Goal: Task Accomplishment & Management: Use online tool/utility

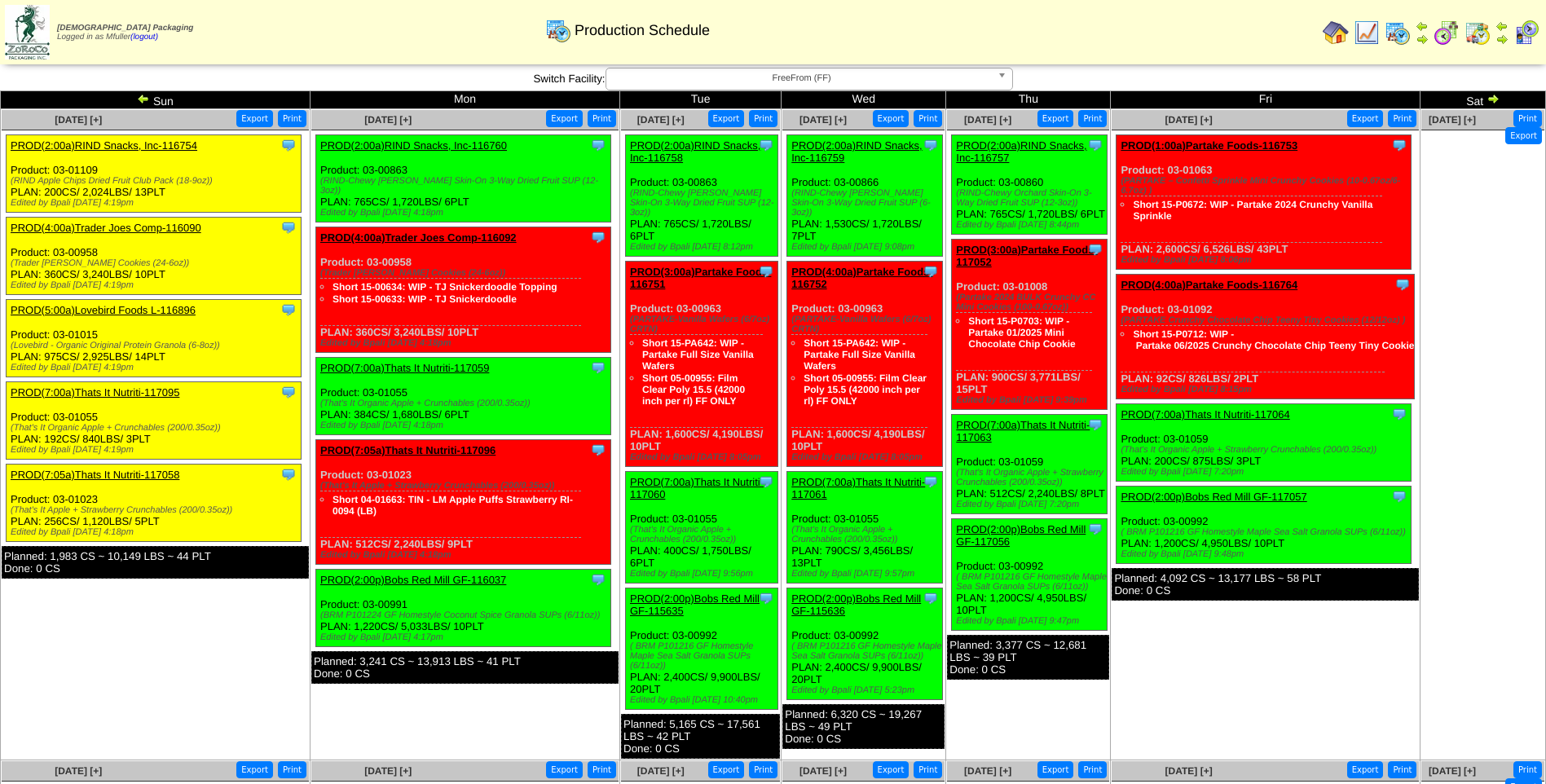
click at [647, 76] on span "FreeFrom (FF)" at bounding box center [802, 78] width 378 height 20
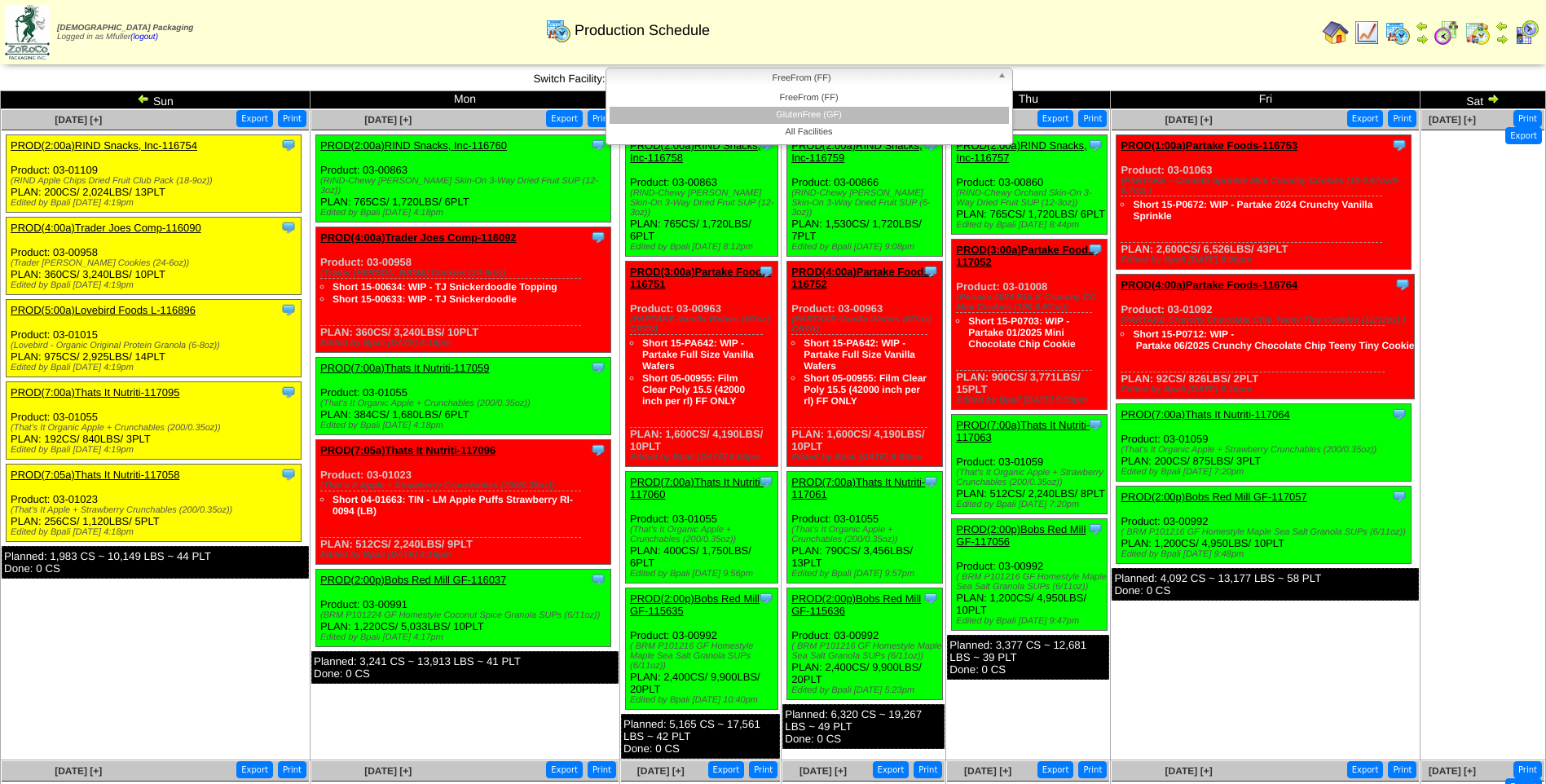
click at [682, 113] on li "GlutenFree (GF)" at bounding box center [809, 115] width 399 height 17
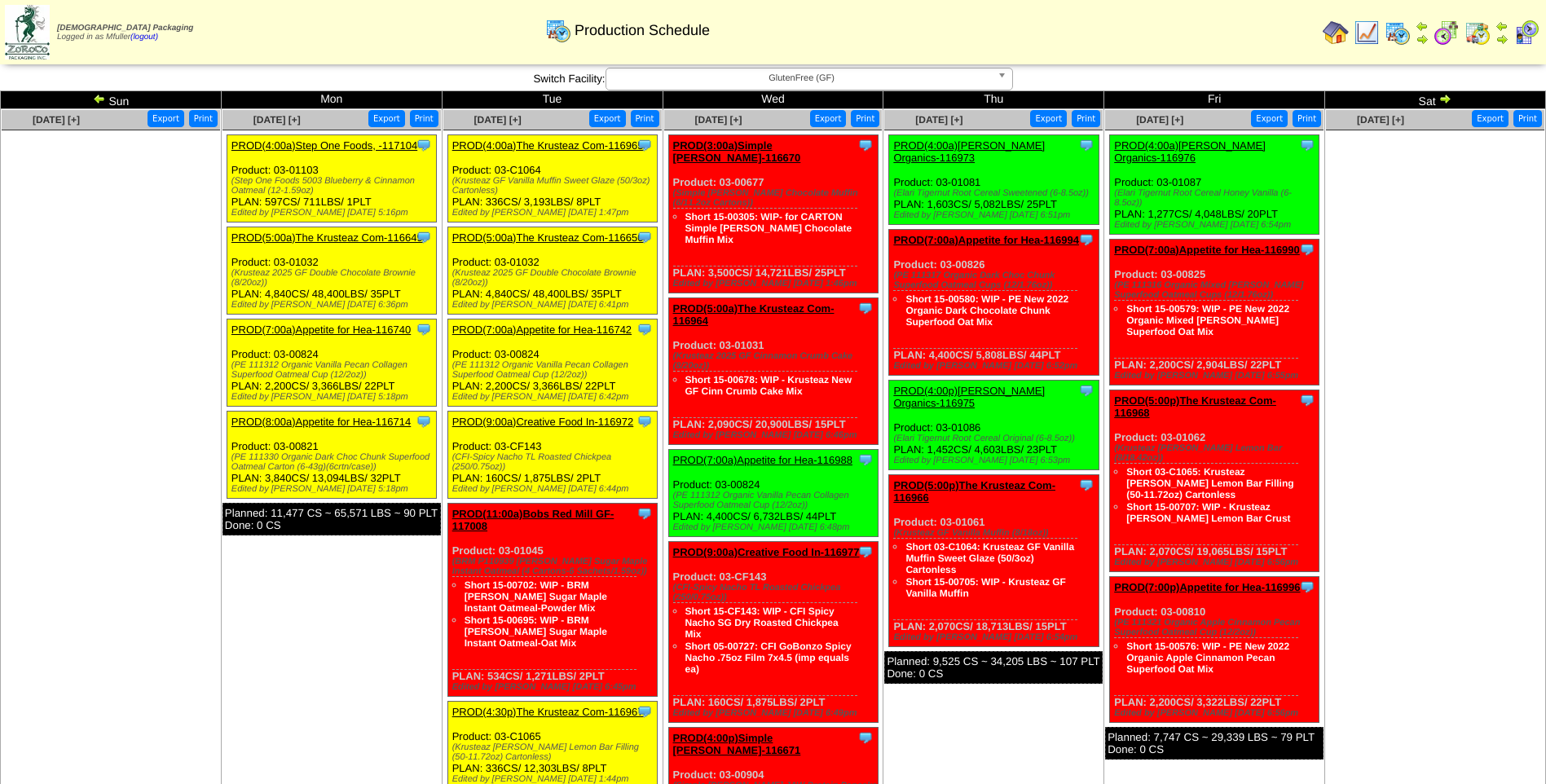
scroll to position [45, 0]
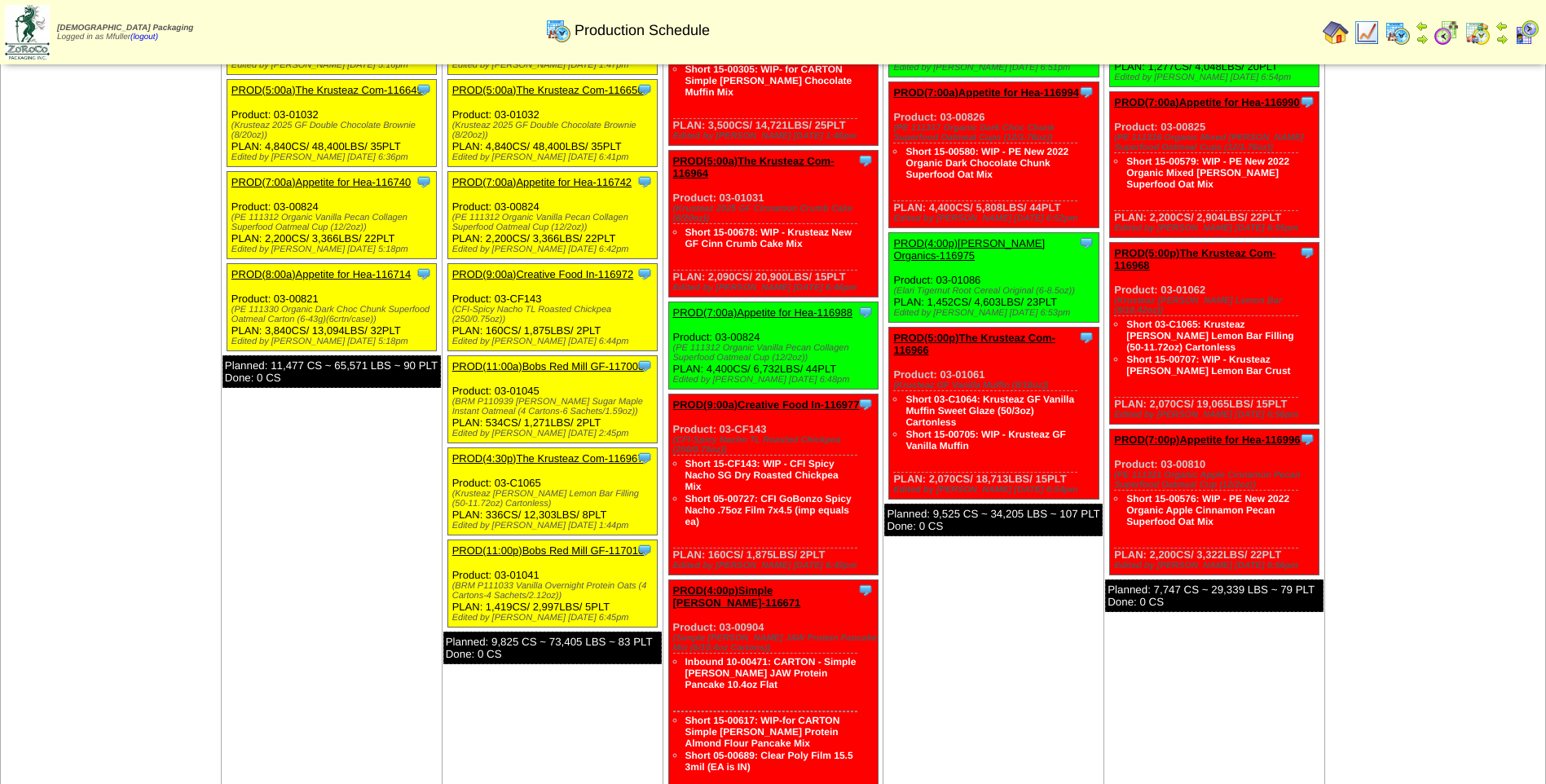
scroll to position [236, 0]
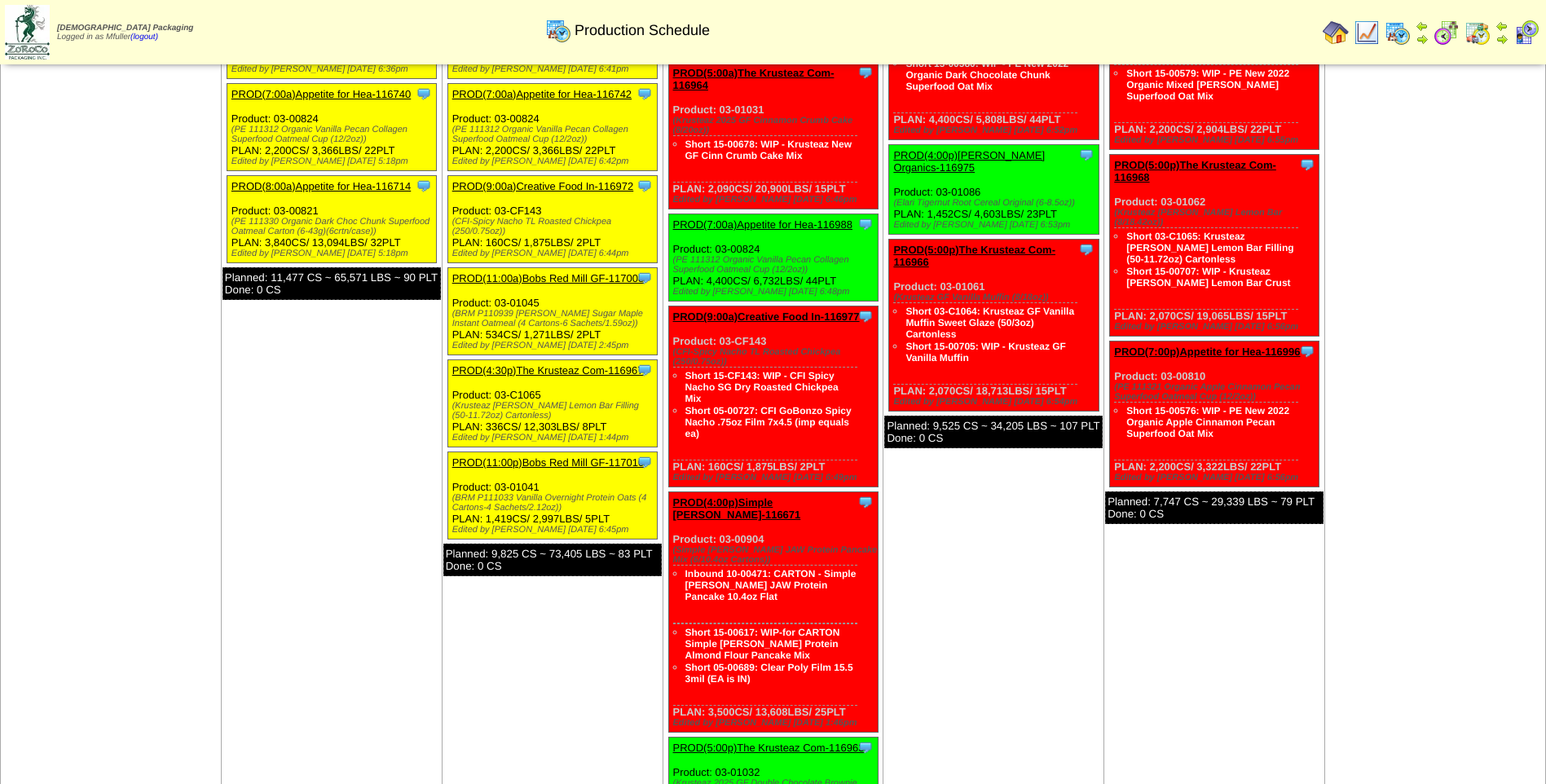
click at [567, 280] on link "PROD(11:00a)Bobs Red Mill GF-117008" at bounding box center [549, 279] width 193 height 12
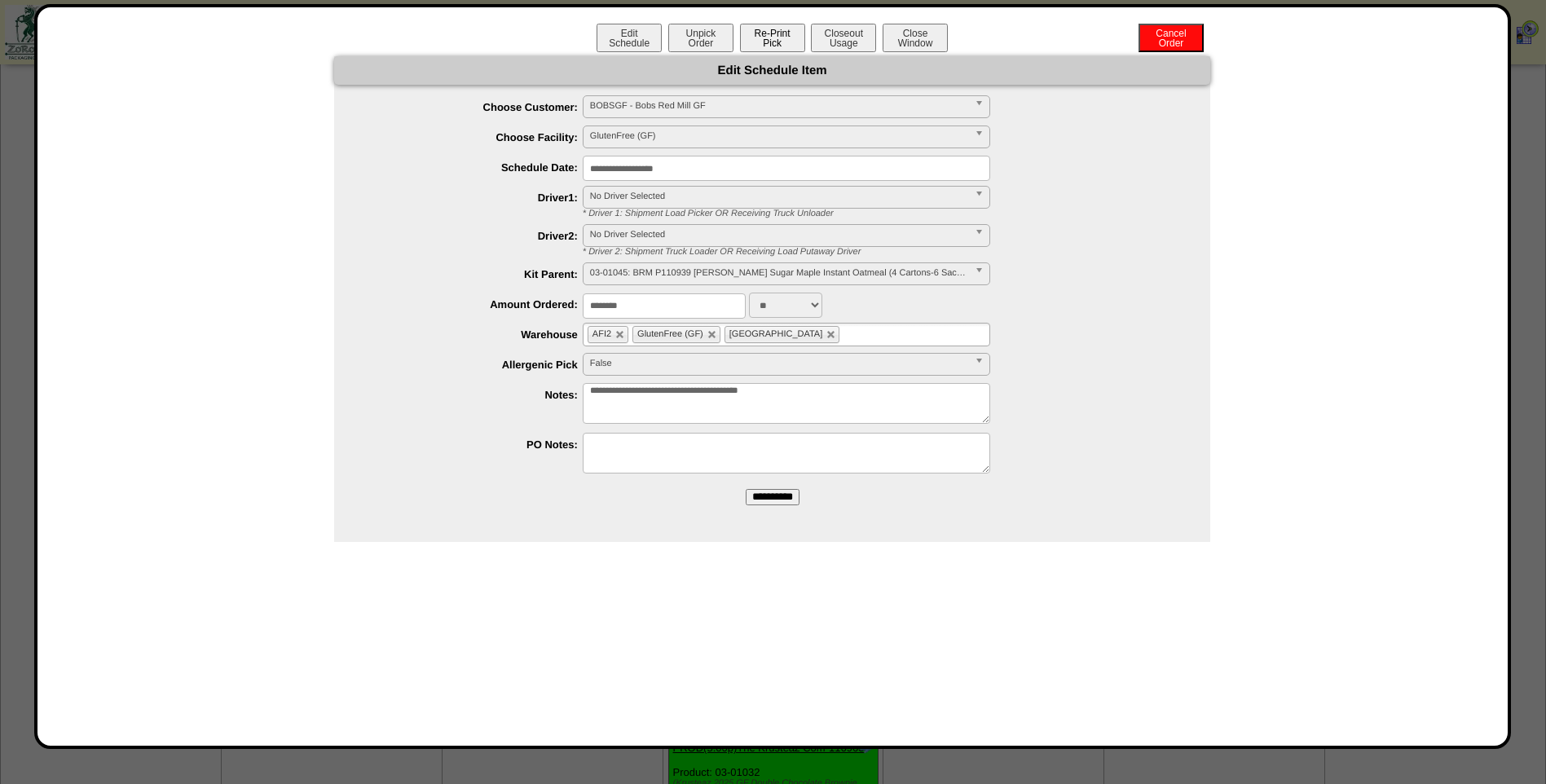
click at [767, 36] on button "Re-Print Pick" at bounding box center [773, 37] width 65 height 28
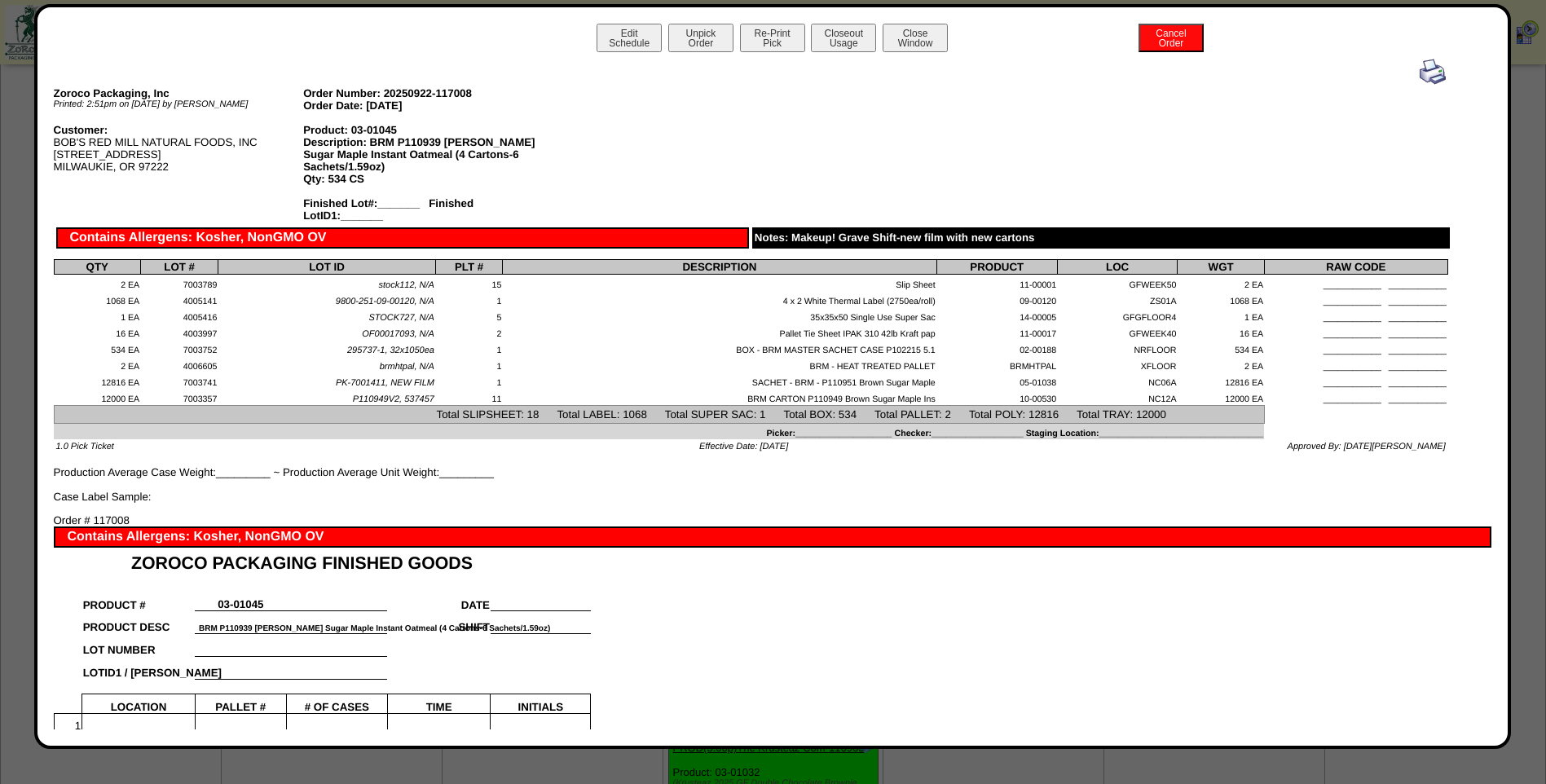
click at [1420, 76] on img at bounding box center [1433, 71] width 26 height 26
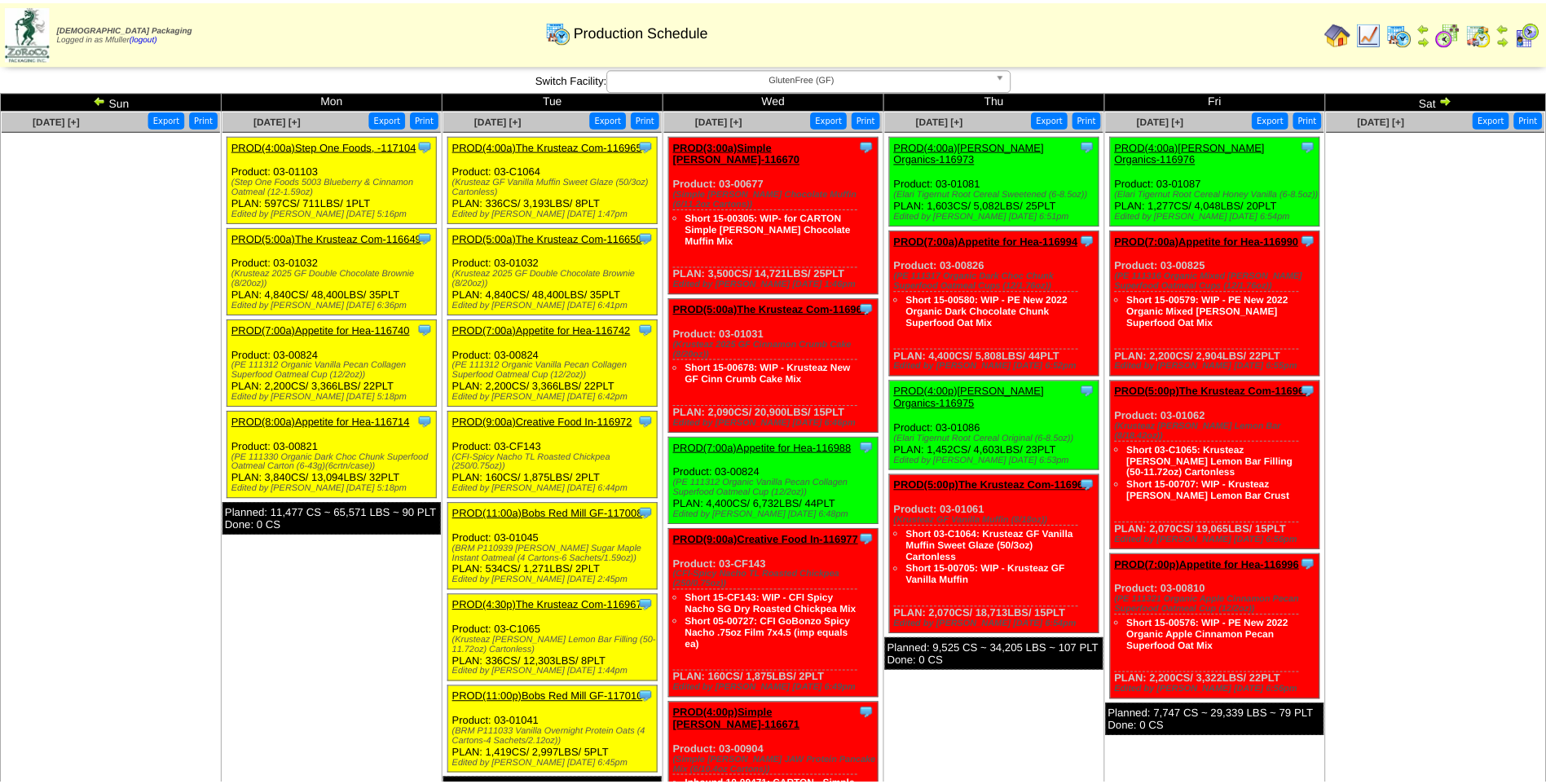
scroll to position [236, 0]
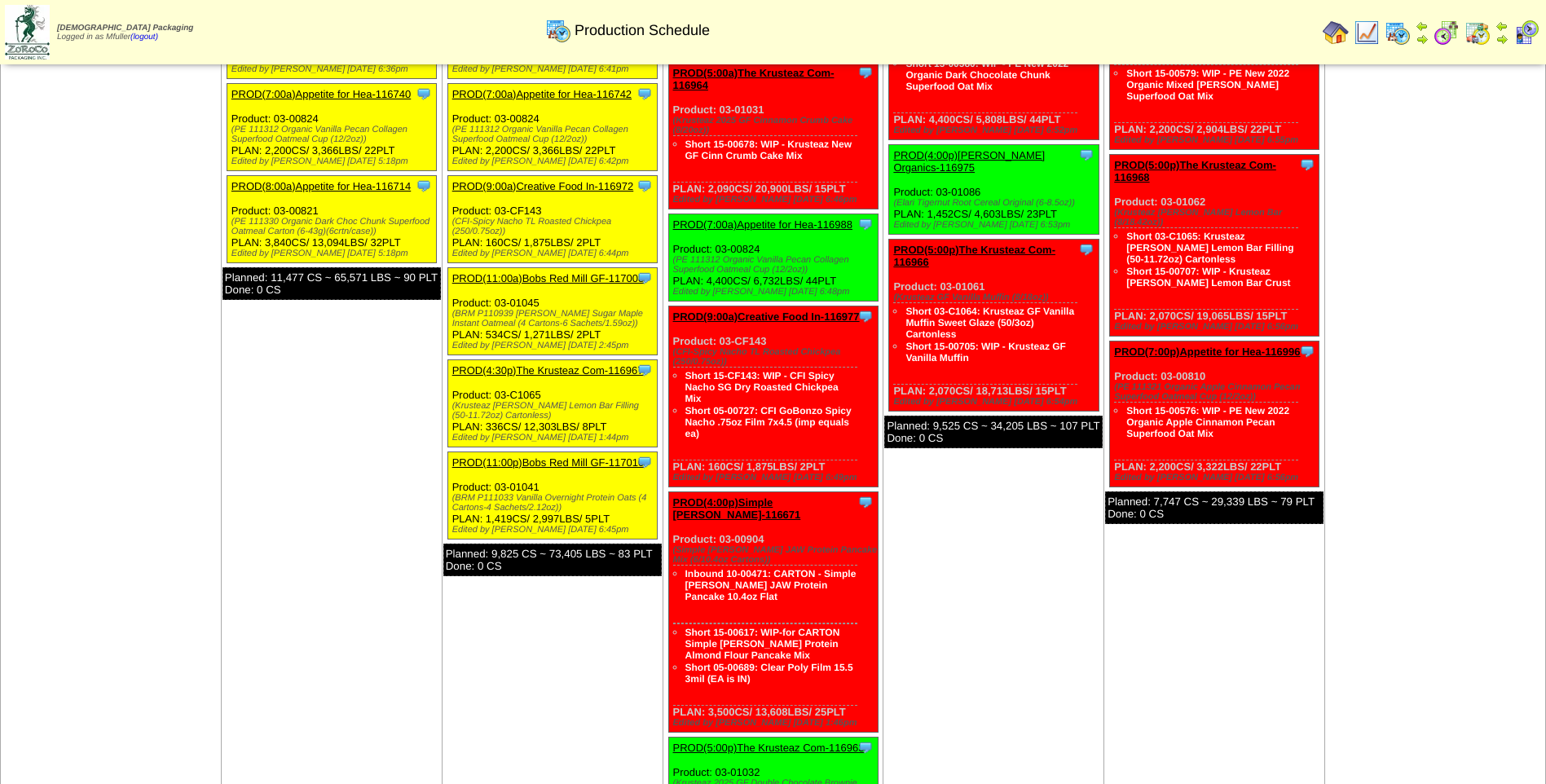
click at [540, 460] on link "PROD(11:00p)Bobs Red Mill GF-117010" at bounding box center [549, 462] width 193 height 12
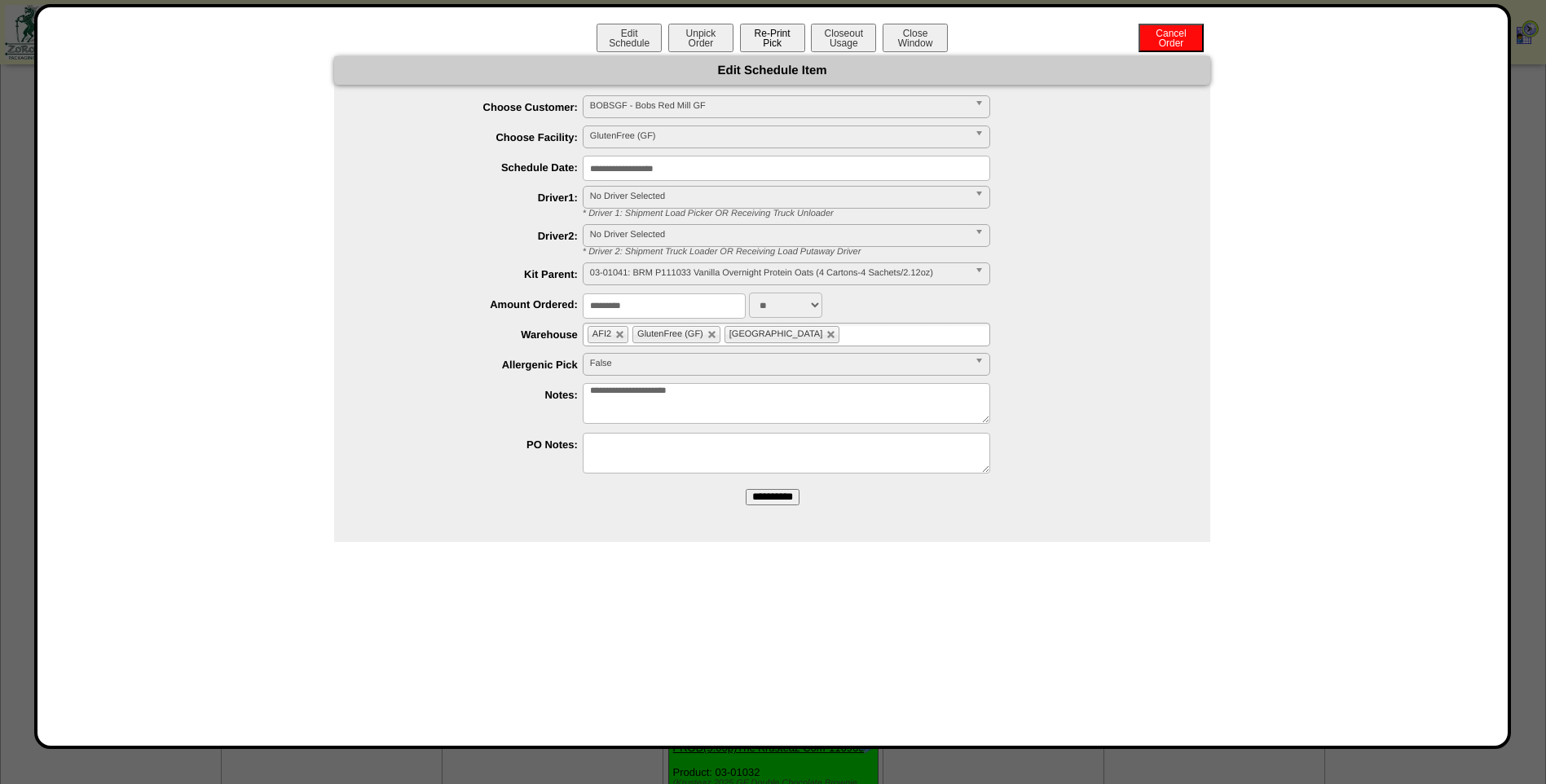
click at [778, 46] on button "Re-Print Pick" at bounding box center [773, 37] width 65 height 28
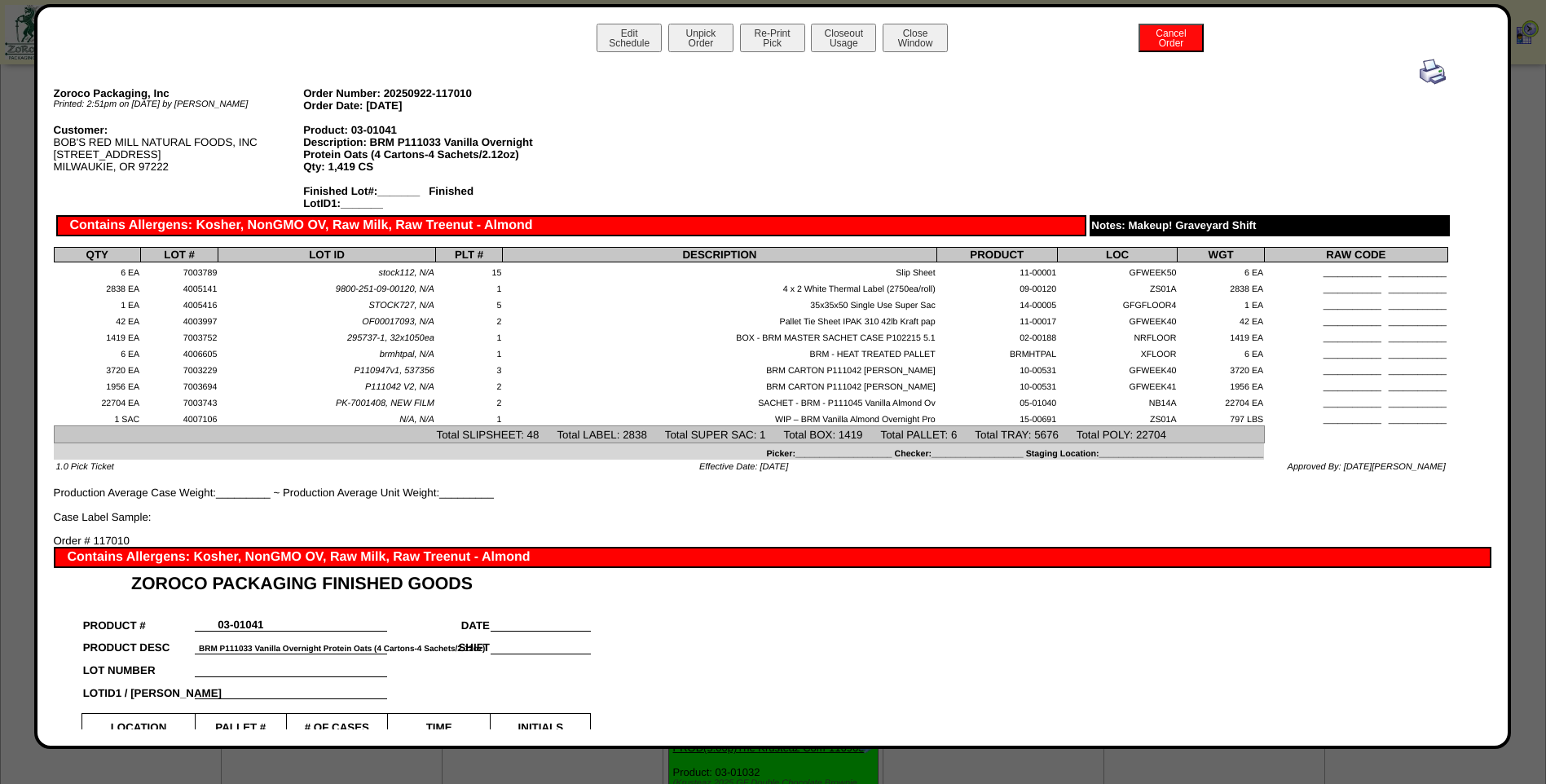
click at [1420, 71] on img at bounding box center [1433, 71] width 26 height 26
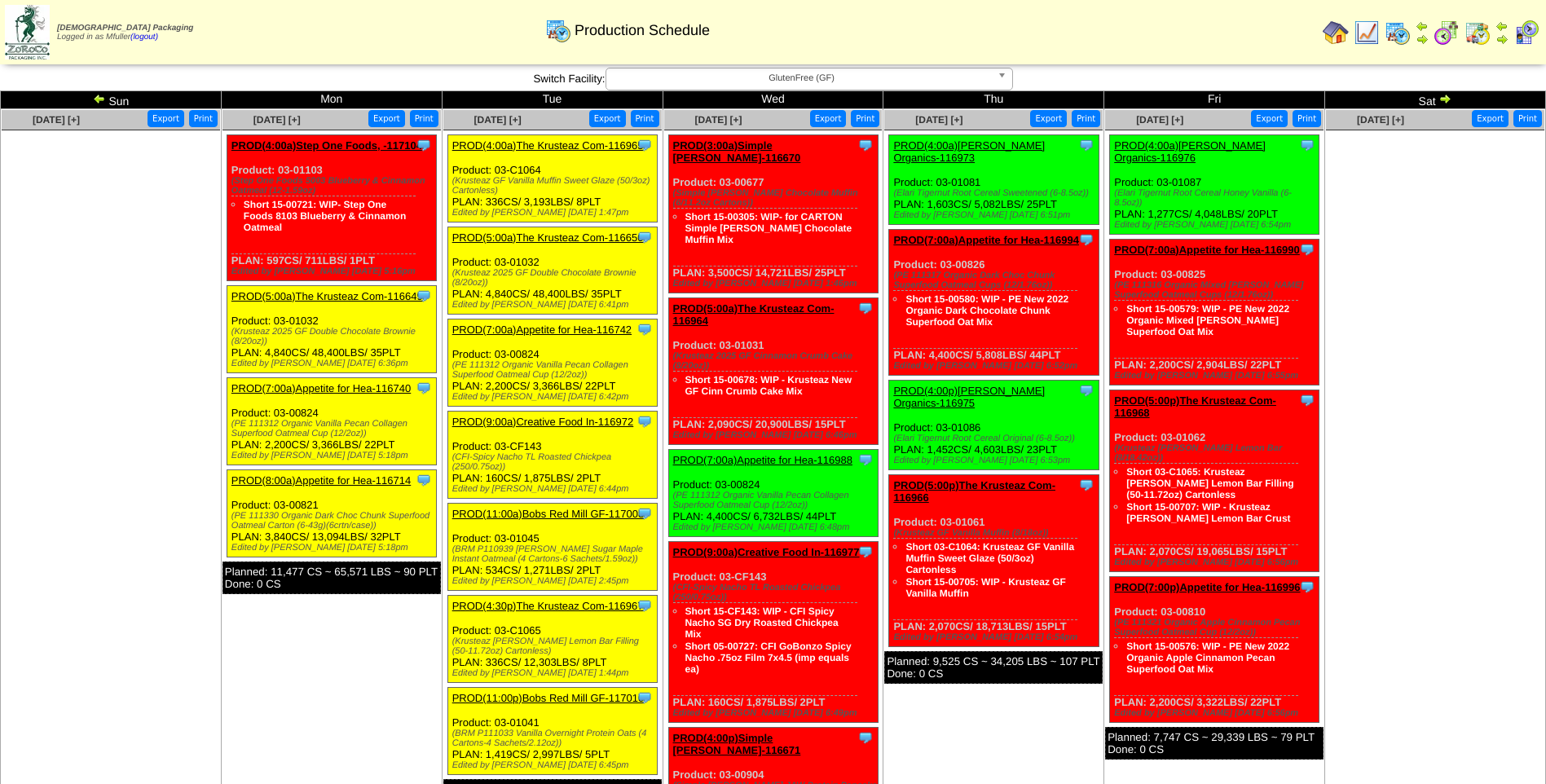
click at [719, 83] on span "GlutenFree (GF)" at bounding box center [802, 78] width 378 height 20
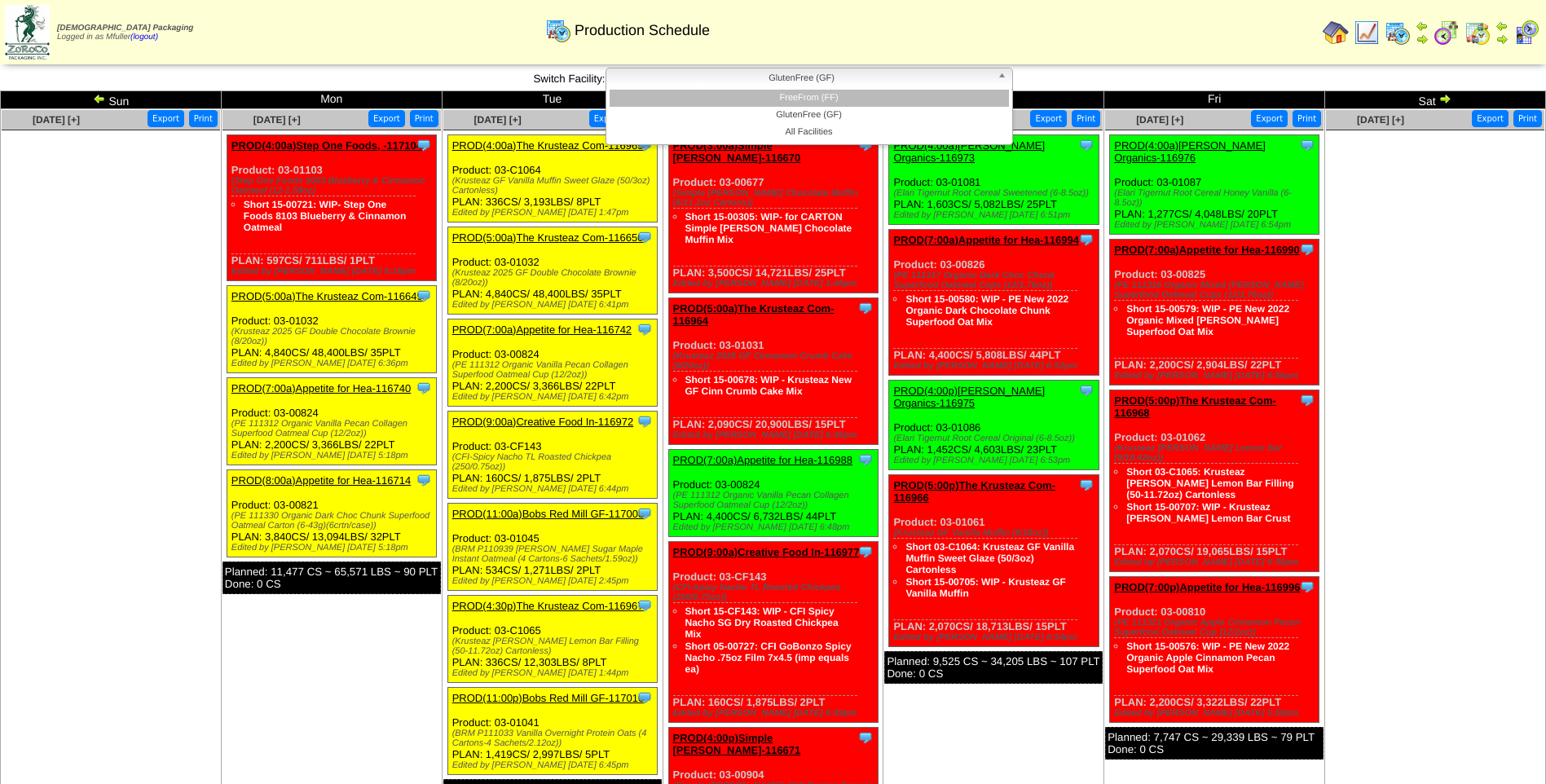
click at [718, 101] on li "FreeFrom (FF)" at bounding box center [809, 98] width 399 height 17
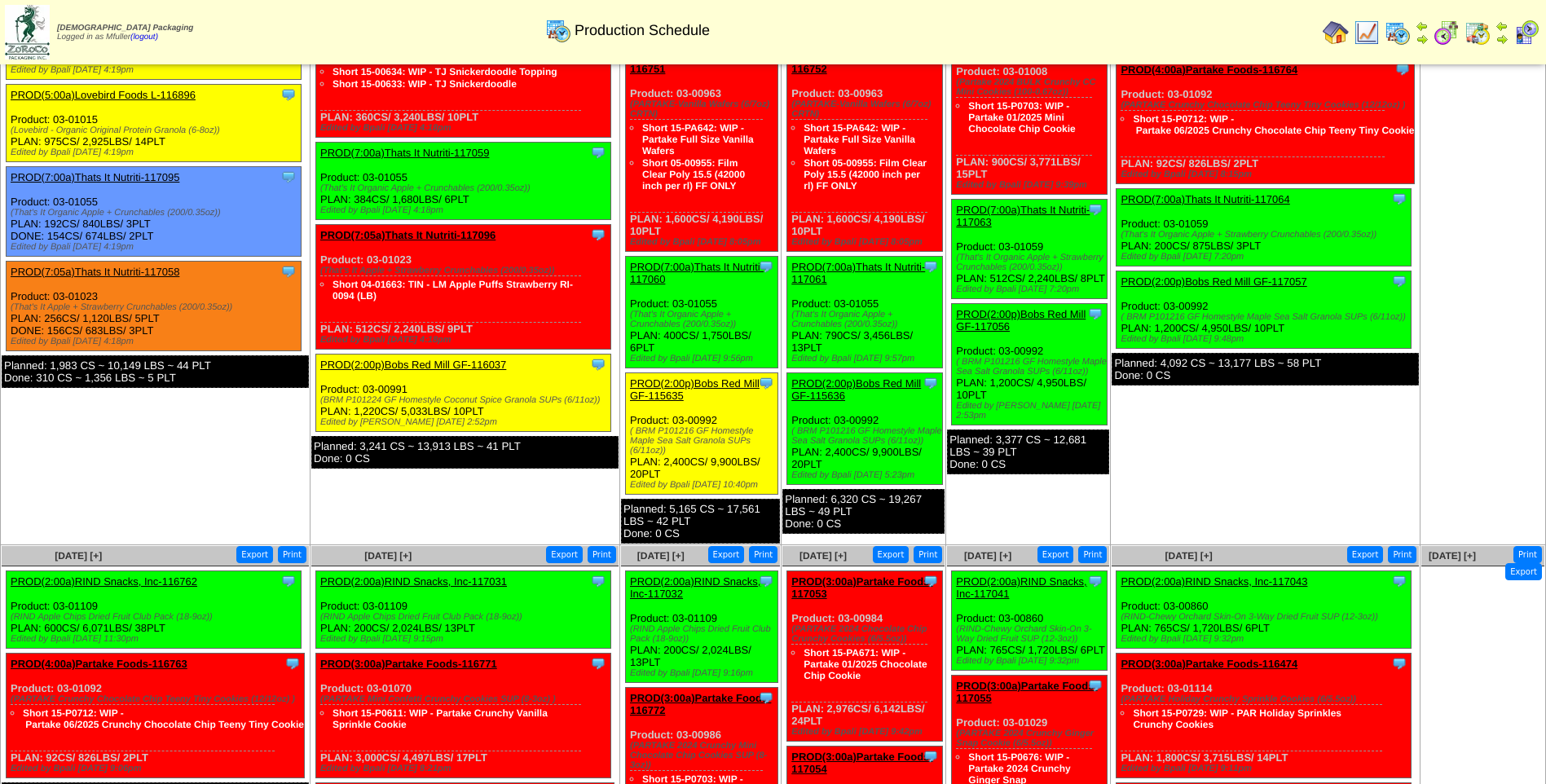
scroll to position [244, 0]
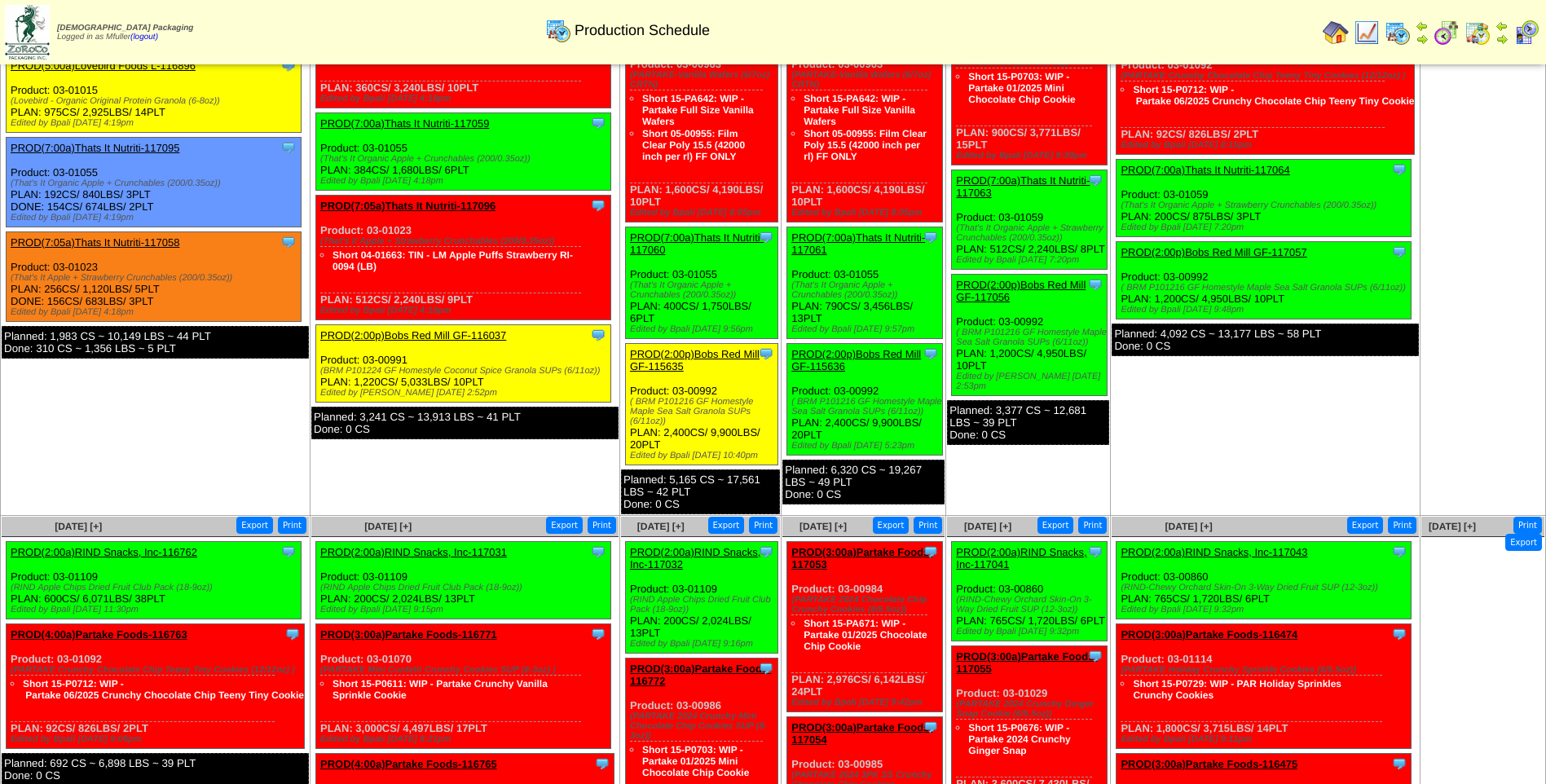
click at [709, 348] on link "PROD(2:00p)Bobs Red Mill GF-115635" at bounding box center [695, 360] width 130 height 24
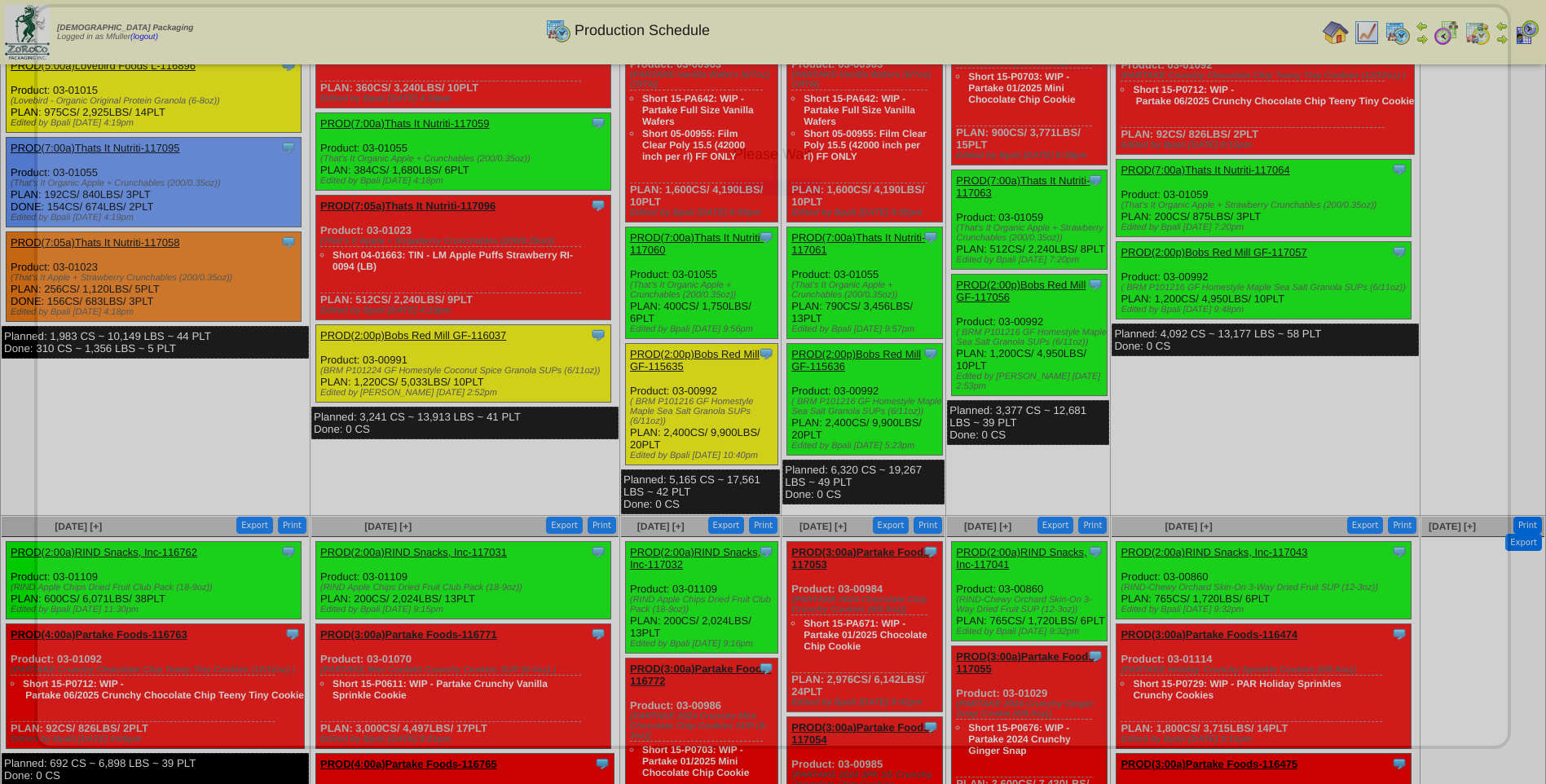
click at [709, 346] on div "Please Wait" at bounding box center [772, 377] width 1476 height 744
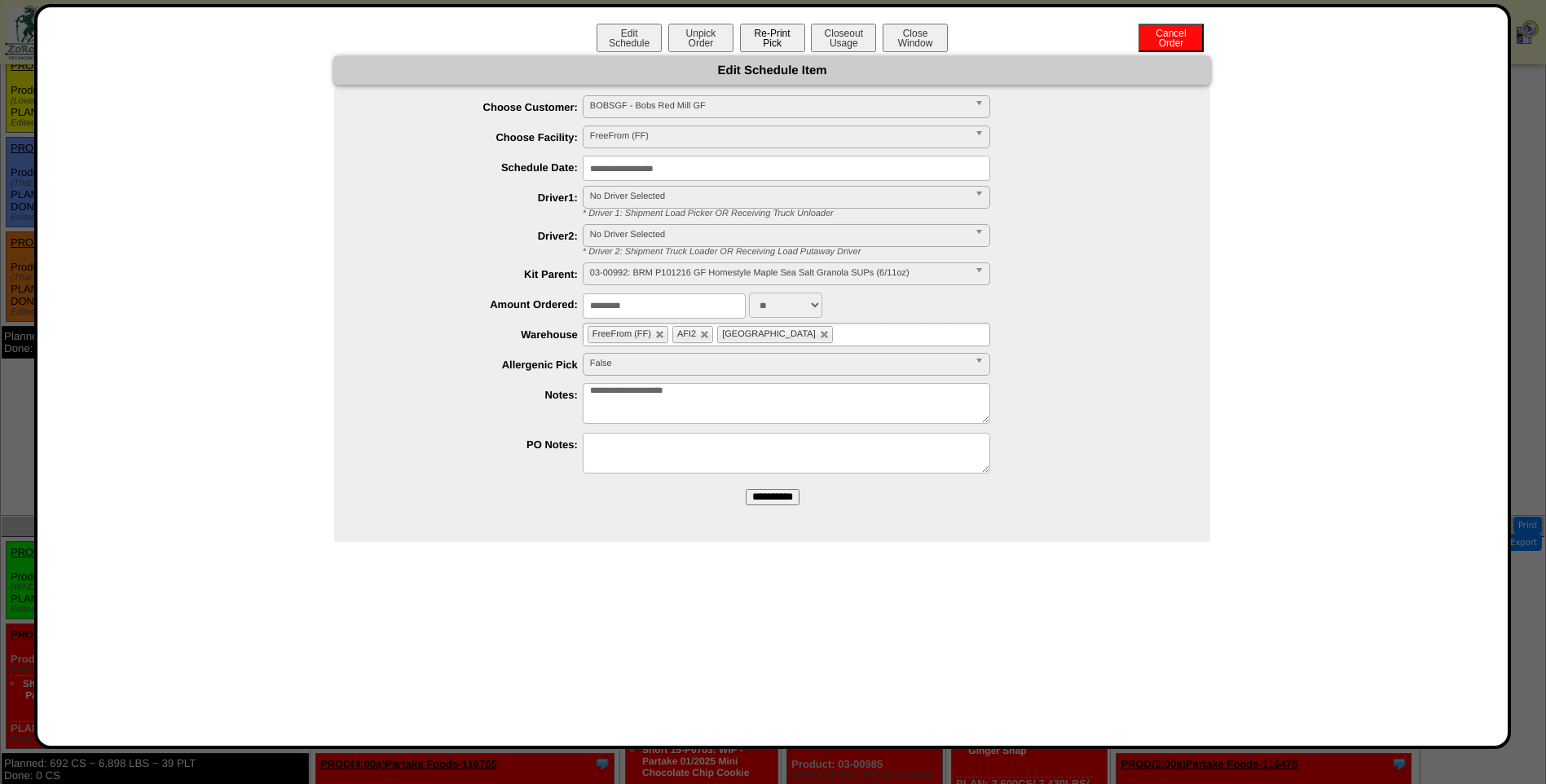
click at [771, 39] on button "Re-Print Pick" at bounding box center [773, 37] width 65 height 28
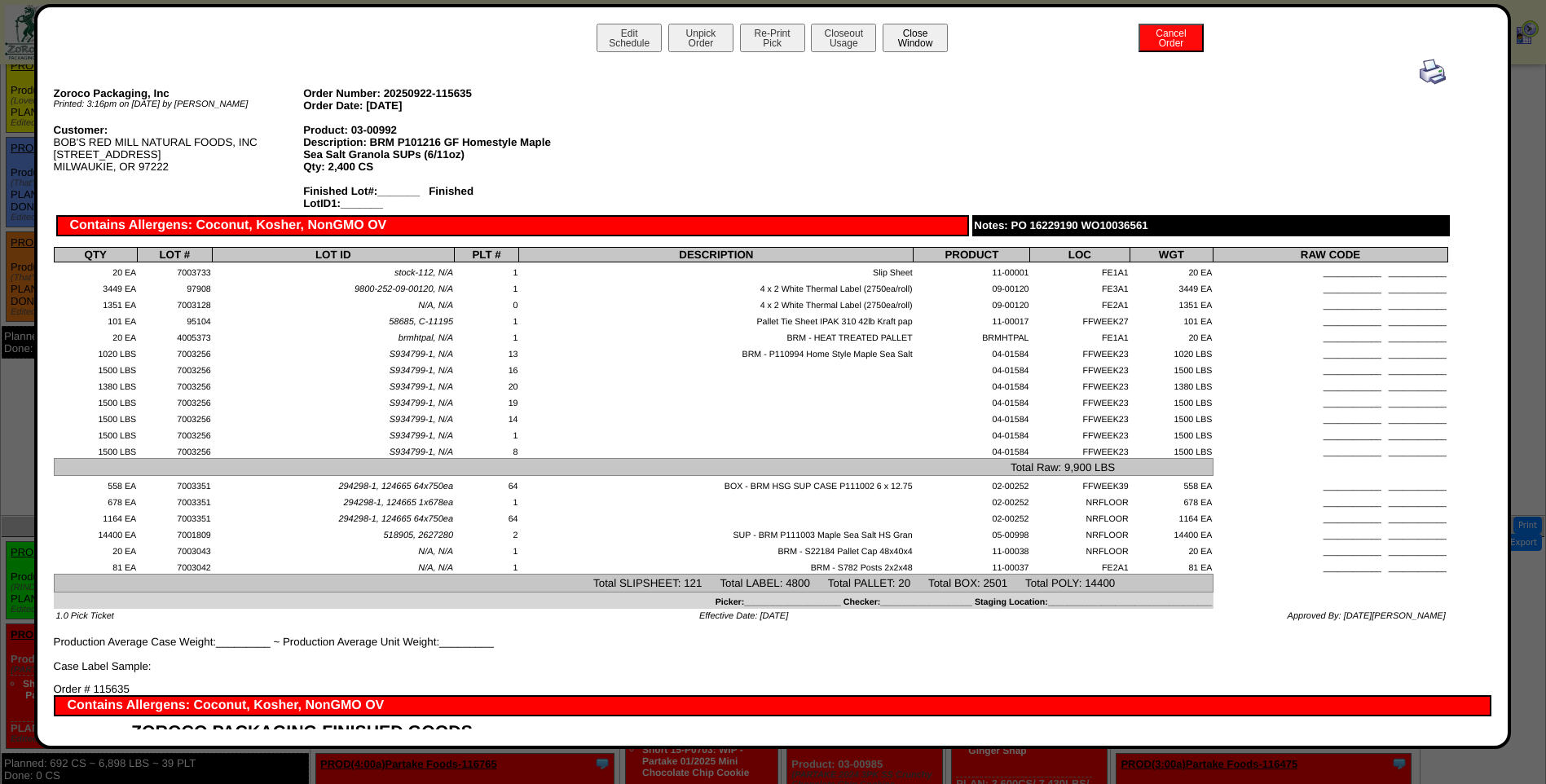
click at [899, 39] on button "Close Window" at bounding box center [915, 37] width 65 height 28
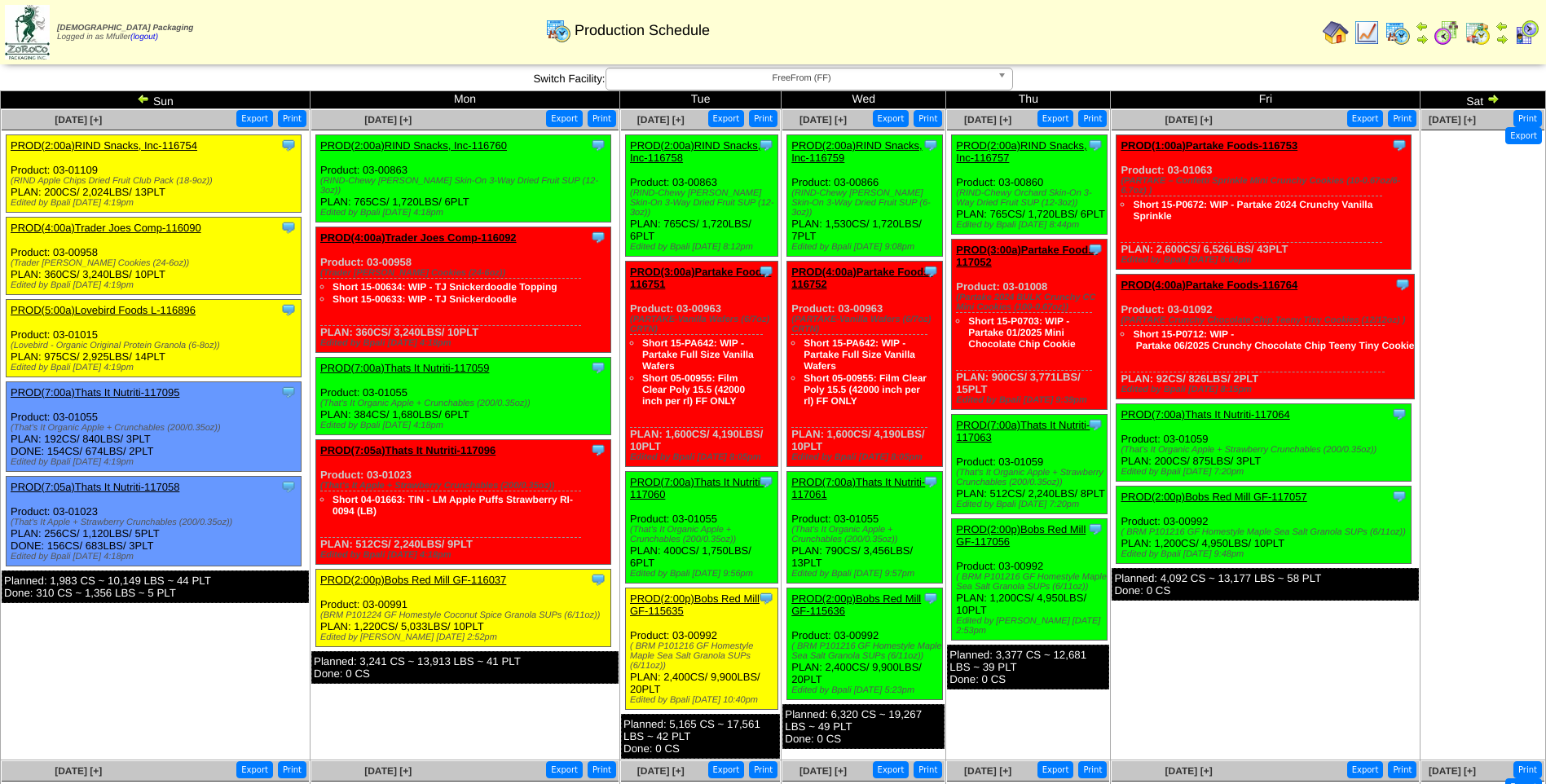
click at [715, 592] on link "PROD(2:00p)Bobs Red Mill GF-115635" at bounding box center [695, 604] width 130 height 24
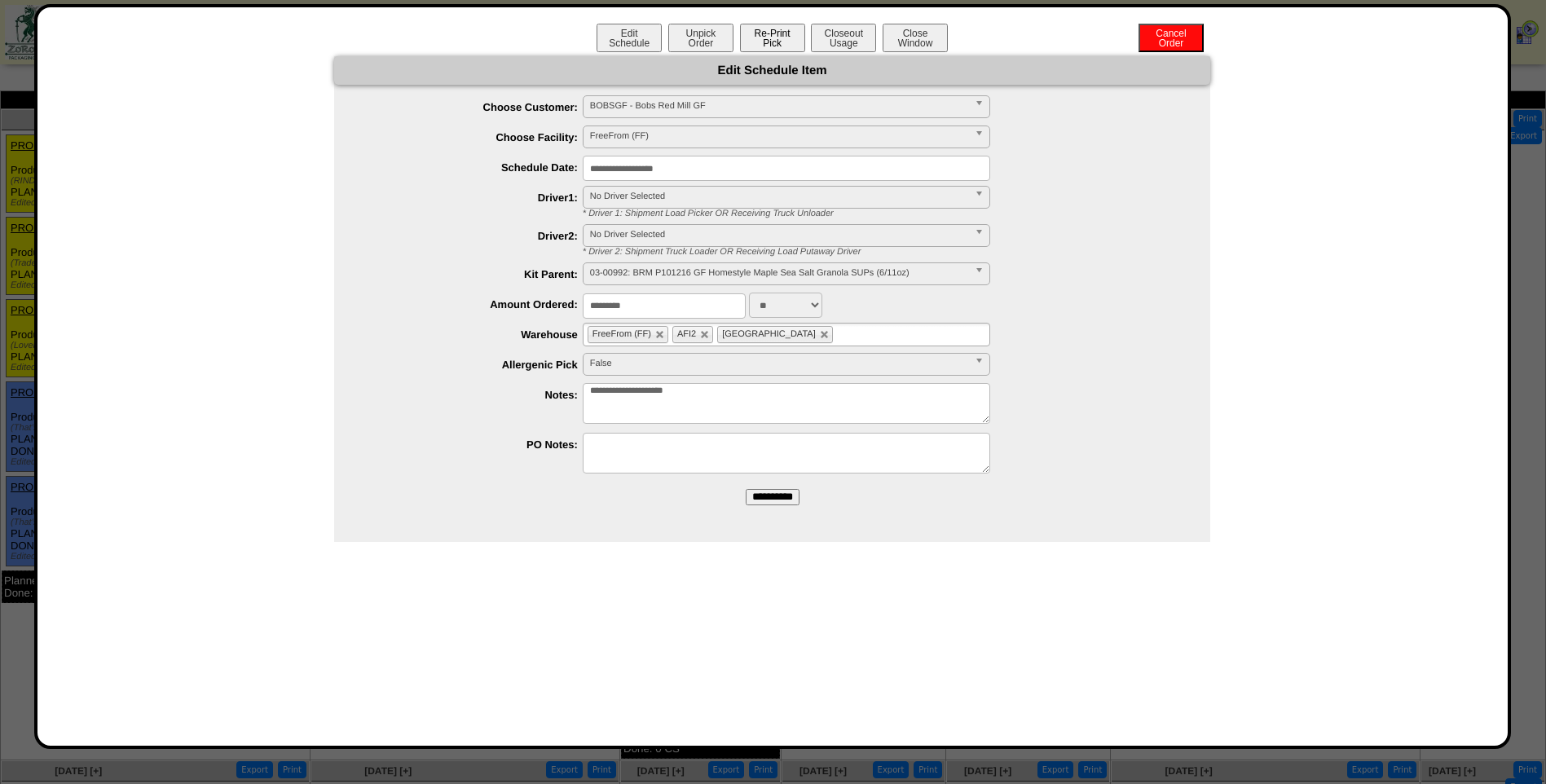
click at [789, 46] on button "Re-Print Pick" at bounding box center [773, 37] width 65 height 28
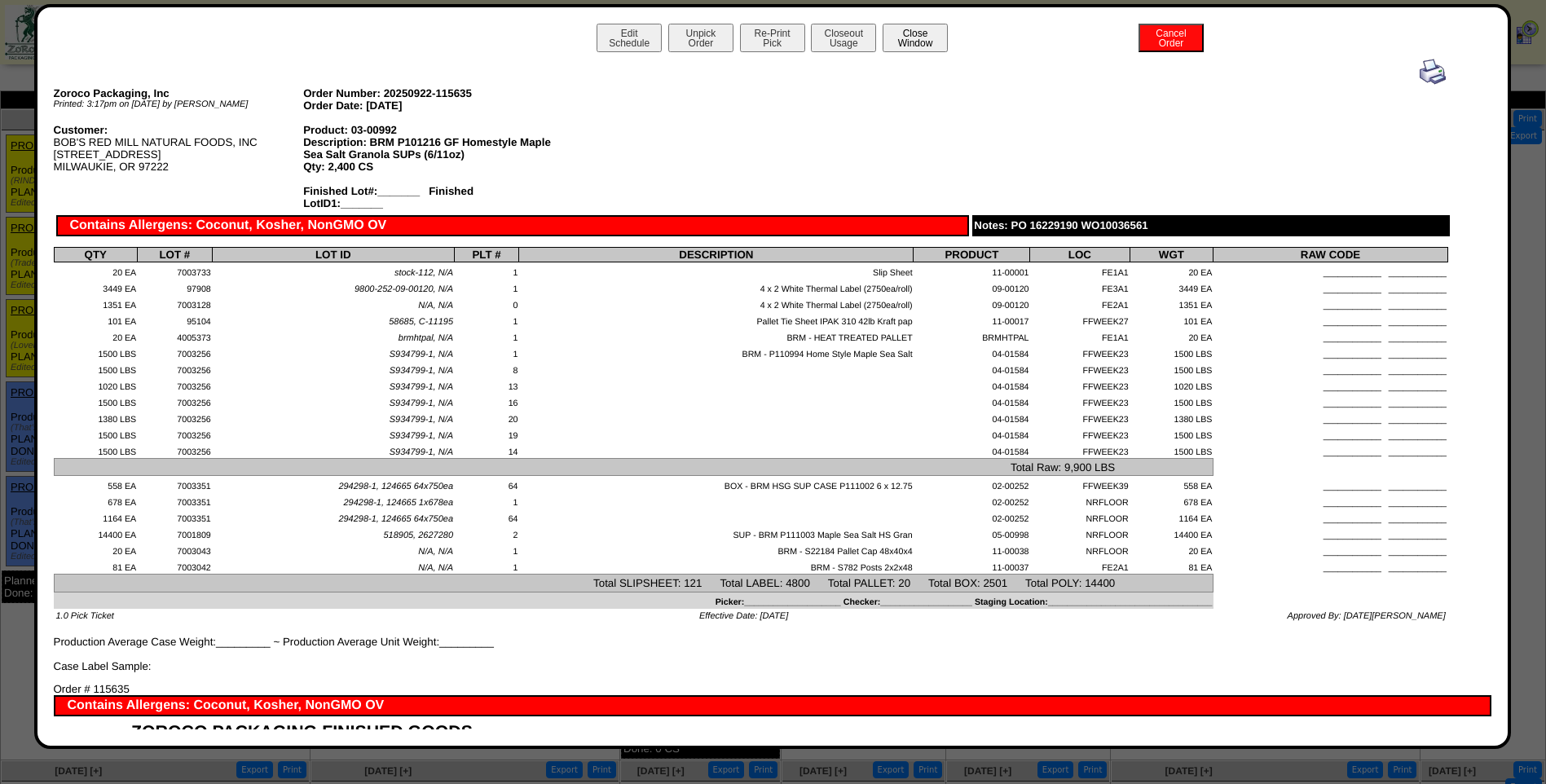
click at [926, 33] on button "Close Window" at bounding box center [915, 37] width 65 height 28
